Goal: Find specific page/section: Find specific page/section

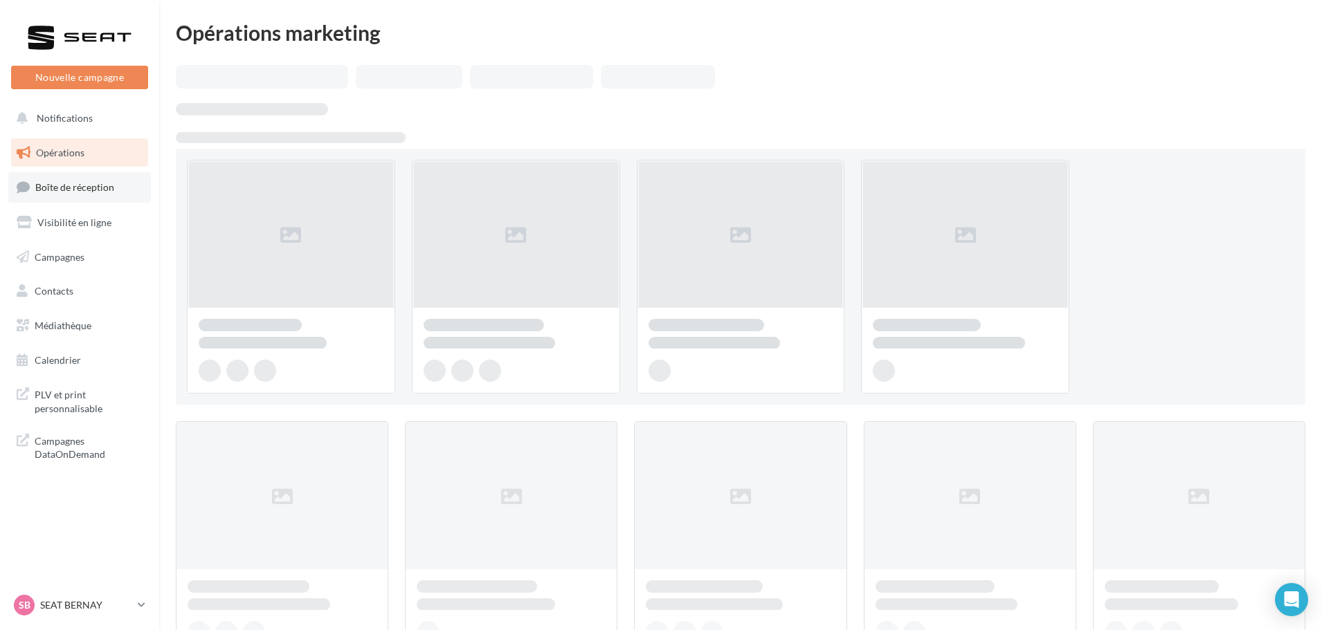
click at [124, 199] on link "Boîte de réception" at bounding box center [79, 187] width 143 height 30
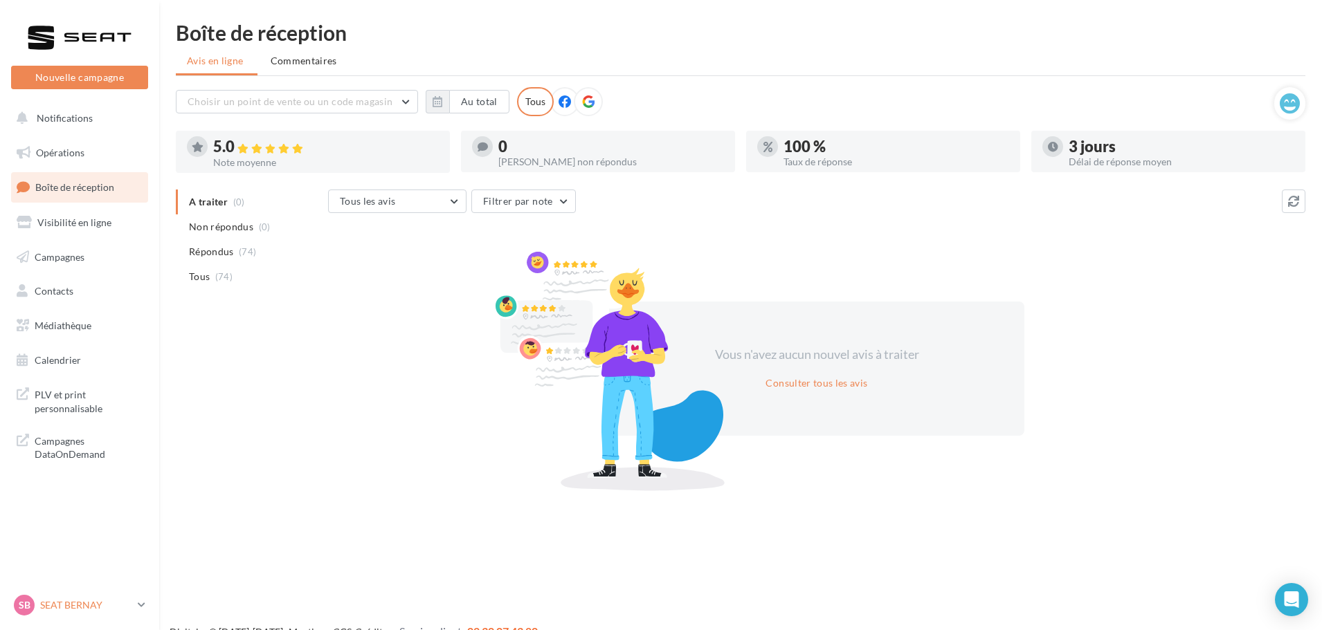
click at [93, 610] on p "SEAT BERNAY" at bounding box center [86, 606] width 92 height 14
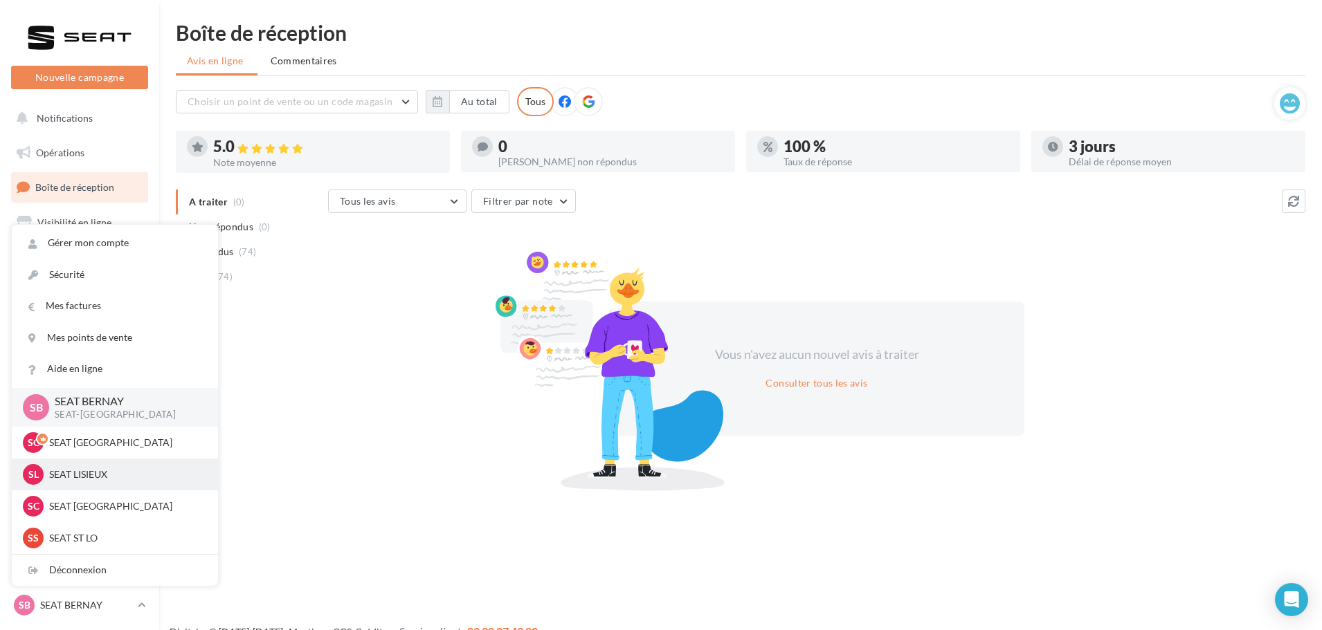
click at [98, 484] on div "SL SEAT LISIEUX SEAT-[GEOGRAPHIC_DATA]" at bounding box center [115, 474] width 184 height 21
